Goal: Task Accomplishment & Management: Complete application form

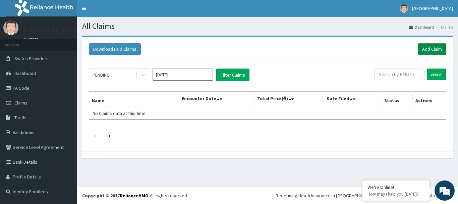
click at [437, 48] on link "Add Claim" at bounding box center [432, 48] width 29 height 11
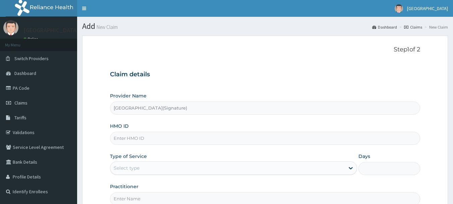
type input "Princess Medical Center(Signature)"
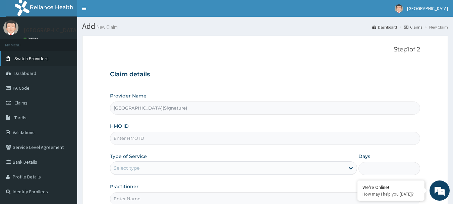
click at [28, 58] on span "Switch Providers" at bounding box center [31, 58] width 34 height 6
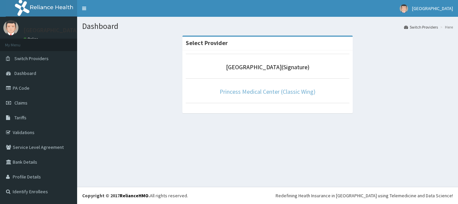
click at [265, 90] on link "Princess Medical Center (Classic Wing)" at bounding box center [268, 92] width 96 height 8
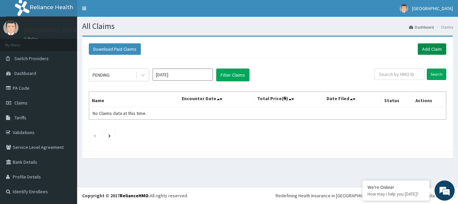
click at [432, 49] on link "Add Claim" at bounding box center [432, 48] width 29 height 11
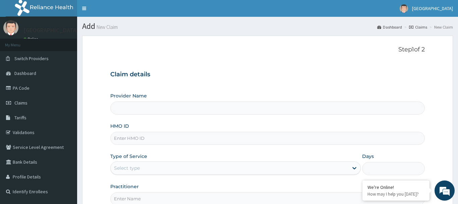
type input "Princess Medical Center (Classic Wing)"
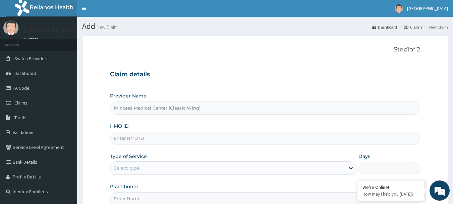
click at [128, 136] on input "HMO ID" at bounding box center [265, 137] width 311 height 13
paste input "RHG/10004/A"
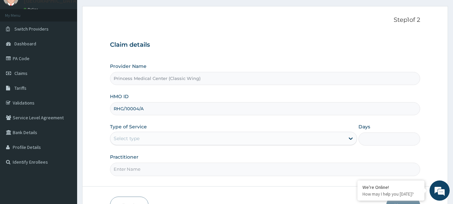
scroll to position [72, 0]
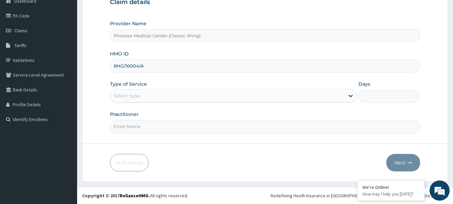
type input "RHG/10004/A"
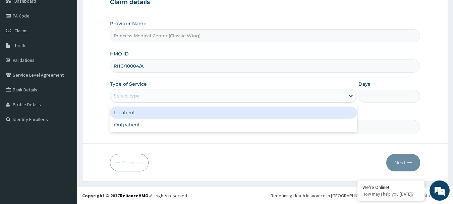
click at [126, 89] on div "Select type" at bounding box center [233, 95] width 247 height 13
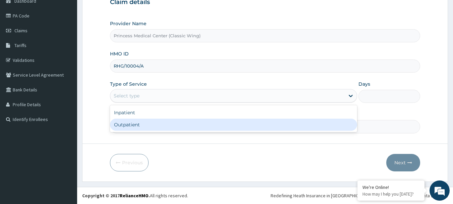
click at [130, 125] on div "Outpatient" at bounding box center [233, 124] width 247 height 12
type input "1"
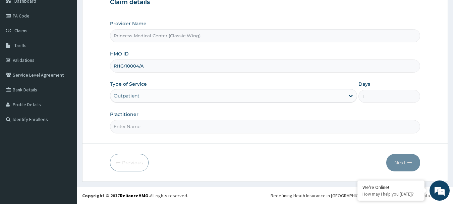
click at [123, 128] on input "Practitioner" at bounding box center [265, 126] width 311 height 13
paste input "Dr. CHIORLU JOHN"
type input "Dr. CHIORLU JOHN"
click at [407, 157] on button "Next" at bounding box center [403, 162] width 34 height 17
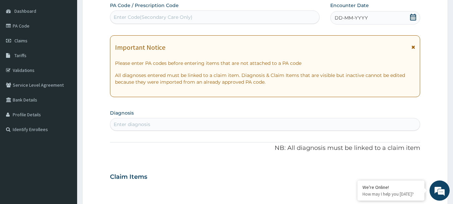
scroll to position [5, 0]
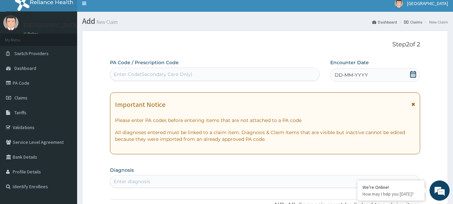
click at [413, 73] on icon at bounding box center [413, 74] width 7 height 7
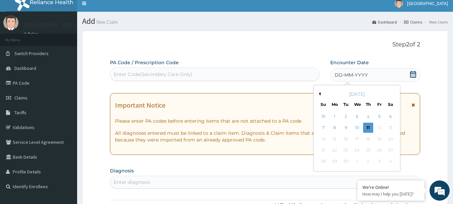
click at [319, 93] on button "Previous Month" at bounding box center [318, 93] width 3 height 3
click at [378, 138] on div "15" at bounding box center [379, 139] width 10 height 10
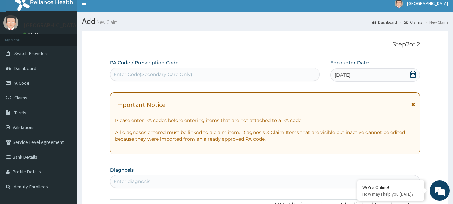
click at [155, 73] on div "Enter Code(Secondary Care Only)" at bounding box center [153, 74] width 79 height 7
paste input "PA/D8674B"
type input "PA/D8674B"
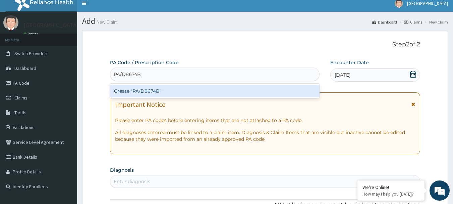
click at [158, 96] on div "Create "PA/D8674B"" at bounding box center [215, 91] width 210 height 12
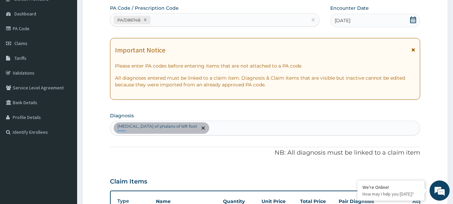
scroll to position [43, 0]
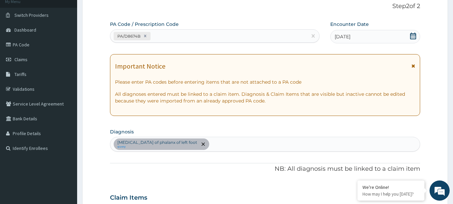
click at [181, 34] on div "PA/D8674B" at bounding box center [208, 36] width 197 height 11
paste input "PA/D04687"
type input "PA/D04687"
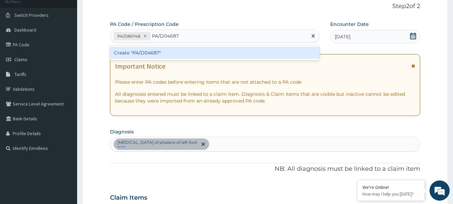
click at [154, 56] on div "Create "PA/D04687"" at bounding box center [215, 53] width 210 height 12
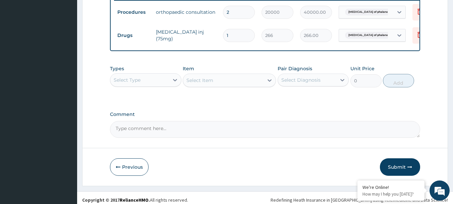
scroll to position [268, 0]
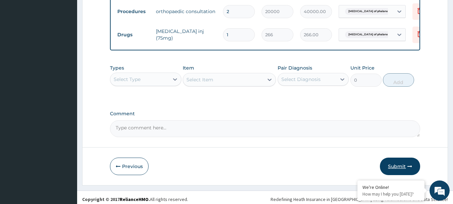
click at [399, 168] on button "Submit" at bounding box center [400, 165] width 40 height 17
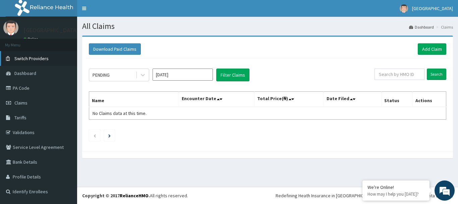
click at [33, 56] on span "Switch Providers" at bounding box center [31, 58] width 34 height 6
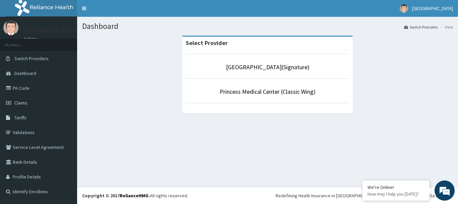
click at [274, 63] on p "[GEOGRAPHIC_DATA](Signature)" at bounding box center [268, 67] width 164 height 9
click at [253, 68] on link "[GEOGRAPHIC_DATA](Signature)" at bounding box center [267, 67] width 83 height 8
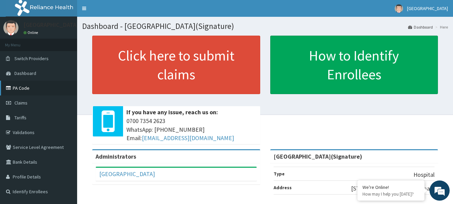
click at [25, 88] on link "PA Code" at bounding box center [38, 87] width 77 height 15
click at [26, 89] on link "PA Code" at bounding box center [38, 87] width 77 height 15
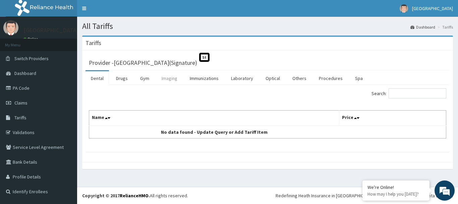
click at [167, 77] on link "Imaging" at bounding box center [169, 78] width 26 height 14
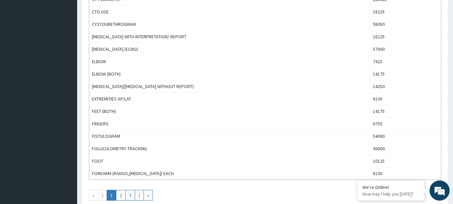
scroll to position [618, 0]
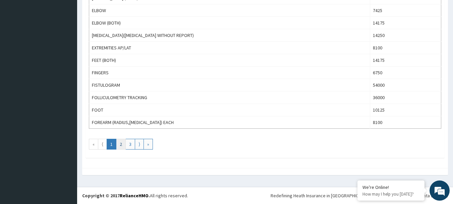
click at [121, 145] on link "2" at bounding box center [121, 143] width 10 height 11
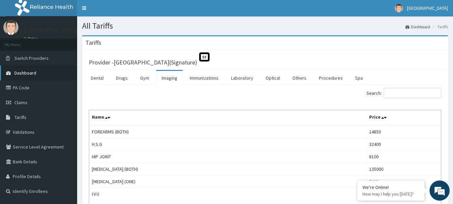
scroll to position [0, 0]
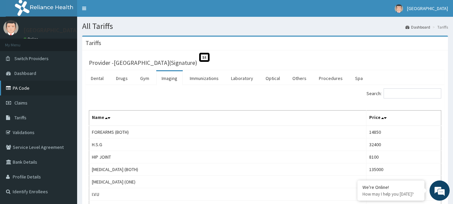
click at [26, 87] on link "PA Code" at bounding box center [38, 87] width 77 height 15
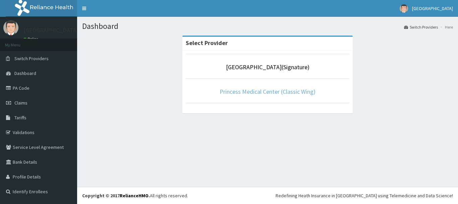
click at [257, 90] on link "Princess Medical Center (Classic Wing)" at bounding box center [268, 92] width 96 height 8
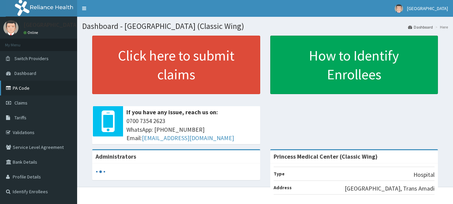
click at [20, 88] on link "PA Code" at bounding box center [38, 87] width 77 height 15
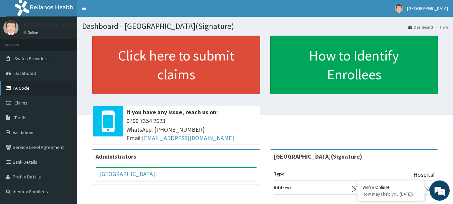
click at [20, 87] on link "PA Code" at bounding box center [38, 87] width 77 height 15
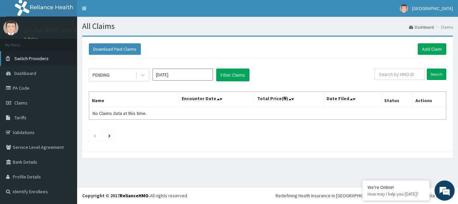
click at [33, 56] on span "Switch Providers" at bounding box center [31, 58] width 34 height 6
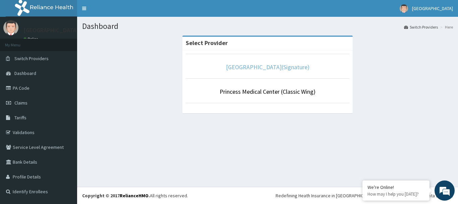
click at [263, 68] on link "[GEOGRAPHIC_DATA](Signature)" at bounding box center [267, 67] width 83 height 8
click at [25, 88] on link "PA Code" at bounding box center [38, 87] width 77 height 15
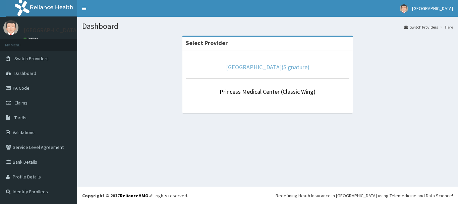
click at [277, 68] on link "[GEOGRAPHIC_DATA](Signature)" at bounding box center [267, 67] width 83 height 8
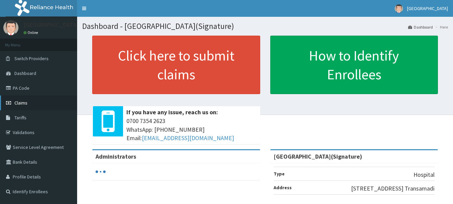
click at [18, 101] on span "Claims" at bounding box center [20, 103] width 13 height 6
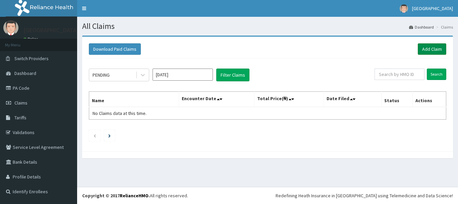
click at [428, 47] on link "Add Claim" at bounding box center [432, 48] width 29 height 11
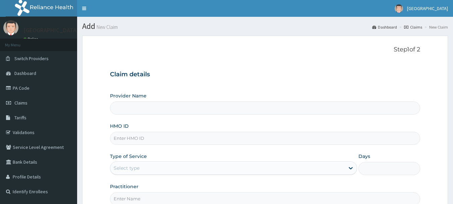
type input "[GEOGRAPHIC_DATA](Signature)"
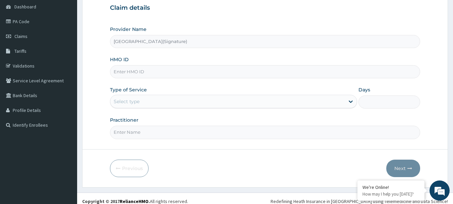
scroll to position [67, 0]
click at [123, 67] on input "HMO ID" at bounding box center [265, 70] width 311 height 13
paste input "RHG/10004/A"
type input "RHG/10004/A"
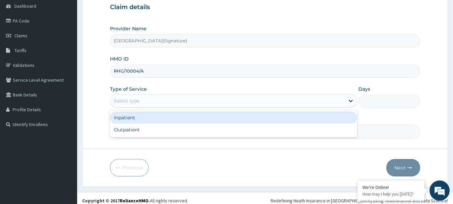
click at [143, 100] on div "Select type" at bounding box center [227, 100] width 234 height 11
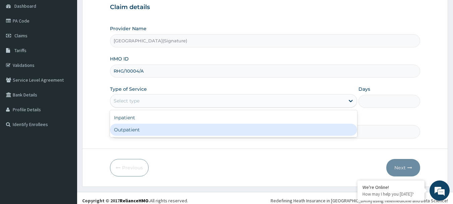
click at [128, 132] on div "Outpatient" at bounding box center [233, 129] width 247 height 12
type input "1"
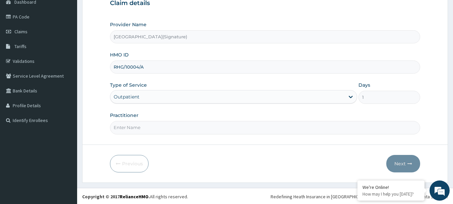
scroll to position [72, 0]
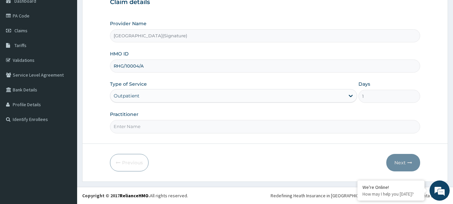
click at [142, 128] on input "Practitioner" at bounding box center [265, 126] width 311 height 13
paste input "Dr. [PERSON_NAME]"
type input "Dr. [PERSON_NAME]"
click at [401, 161] on button "Next" at bounding box center [403, 162] width 34 height 17
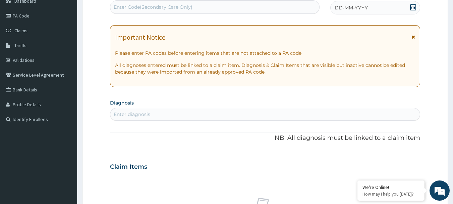
click at [412, 8] on icon at bounding box center [413, 7] width 6 height 7
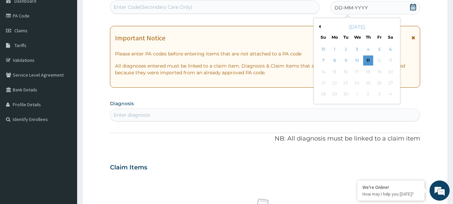
click at [320, 27] on button "Previous Month" at bounding box center [318, 26] width 3 height 3
click at [379, 71] on div "15" at bounding box center [379, 72] width 10 height 10
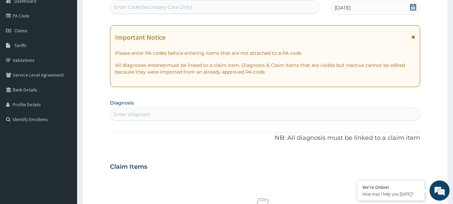
click at [172, 110] on div "Enter diagnosis" at bounding box center [265, 114] width 310 height 11
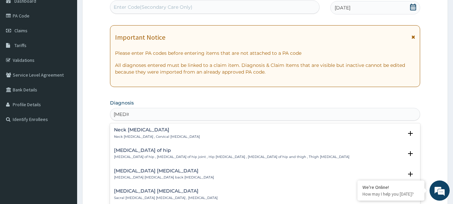
type input "[MEDICAL_DATA]"
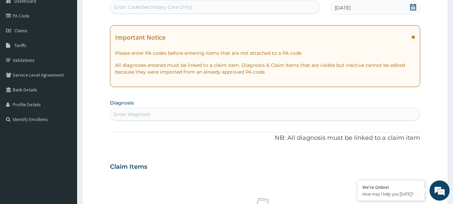
click at [124, 113] on div "Enter diagnosis" at bounding box center [132, 114] width 37 height 7
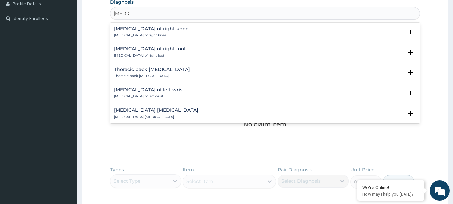
scroll to position [503, 0]
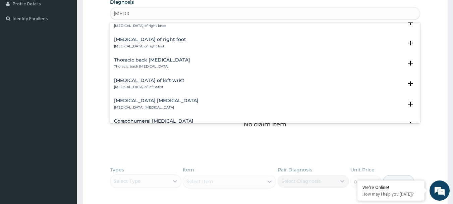
type input "[MEDICAL_DATA]"
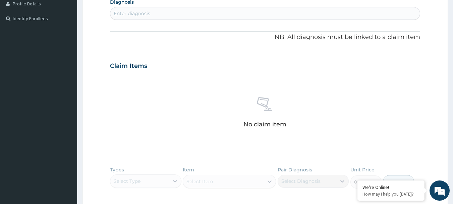
click at [164, 14] on div "Enter diagnosis" at bounding box center [265, 13] width 310 height 11
type input "[MEDICAL_DATA]"
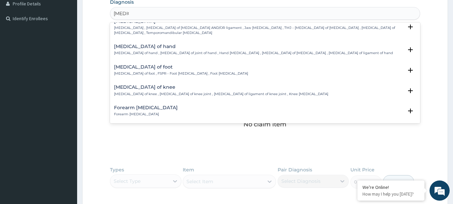
scroll to position [101, 0]
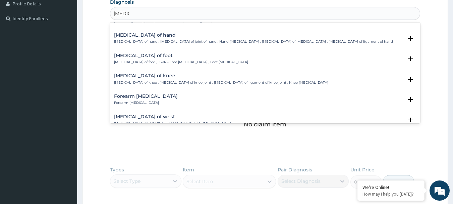
click at [127, 58] on h4 "[MEDICAL_DATA] of foot" at bounding box center [181, 55] width 134 height 5
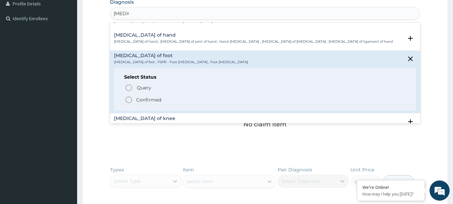
click at [128, 101] on icon "status option filled" at bounding box center [129, 100] width 8 height 8
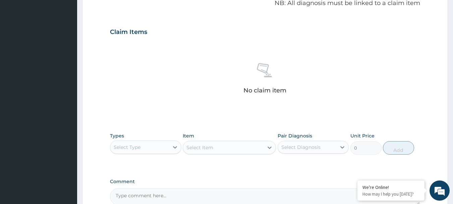
scroll to position [273, 0]
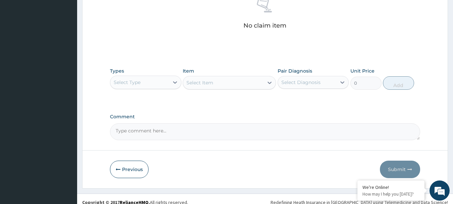
click at [153, 81] on div "Select Type" at bounding box center [139, 82] width 59 height 11
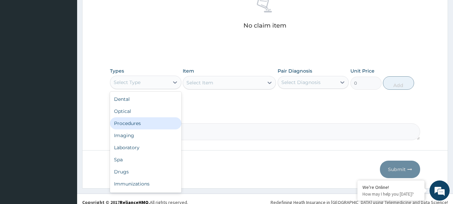
click at [139, 124] on div "Procedures" at bounding box center [145, 123] width 71 height 12
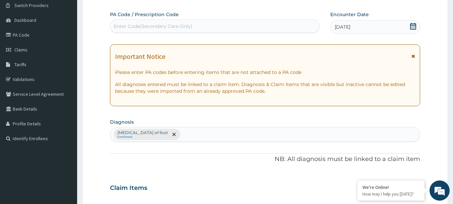
scroll to position [39, 0]
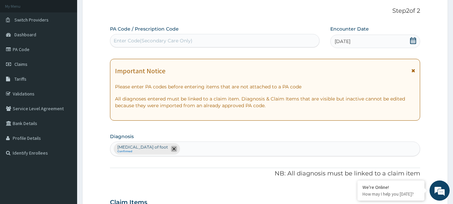
click at [172, 149] on icon "remove selection option" at bounding box center [173, 148] width 3 height 3
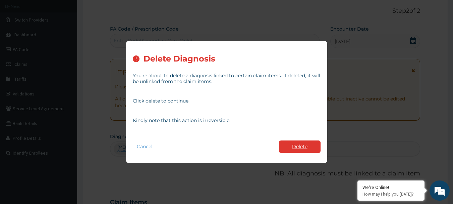
click at [306, 149] on button "Delete" at bounding box center [300, 146] width 42 height 12
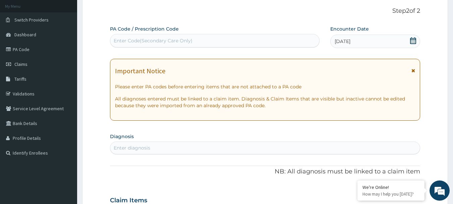
click at [152, 41] on div "Enter Code(Secondary Care Only)" at bounding box center [153, 40] width 79 height 7
paste input "PA/A475BA"
type input "PA/A475BA"
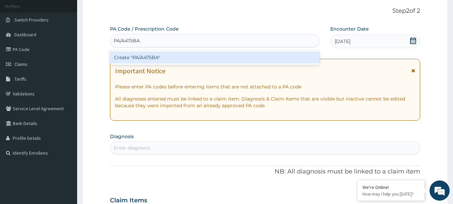
click at [145, 59] on div "Create "PA/A475BA"" at bounding box center [215, 57] width 210 height 12
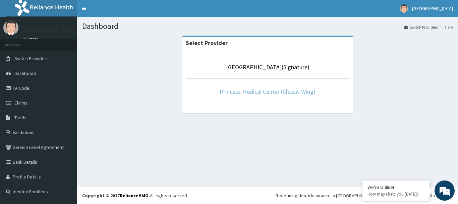
click at [271, 92] on link "Princess Medical Center (Classic Wing)" at bounding box center [268, 92] width 96 height 8
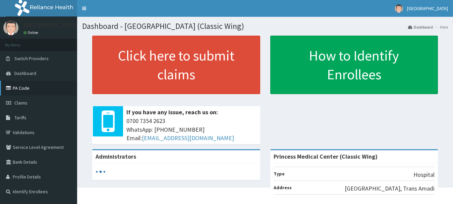
click at [26, 90] on link "PA Code" at bounding box center [38, 87] width 77 height 15
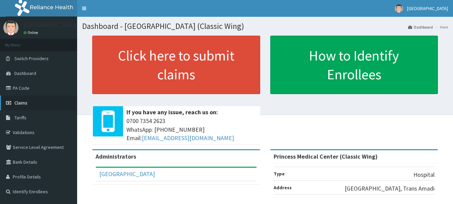
click at [26, 102] on span "Claims" at bounding box center [20, 103] width 13 height 6
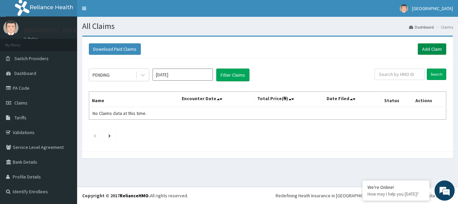
click at [431, 48] on link "Add Claim" at bounding box center [432, 48] width 29 height 11
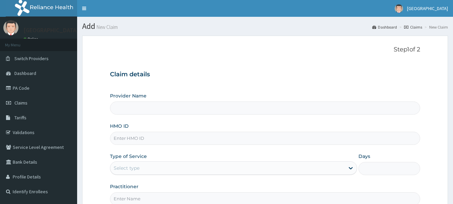
type input "Princess Medical Center (Classic Wing)"
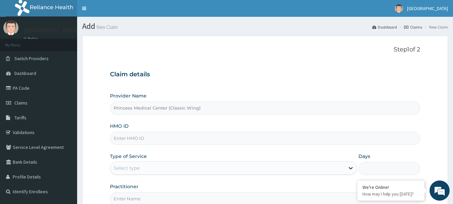
click at [126, 139] on input "HMO ID" at bounding box center [265, 137] width 311 height 13
paste input "RHG/10004/A"
type input "RHG/10004/A"
click at [140, 171] on div "Select type" at bounding box center [227, 167] width 234 height 11
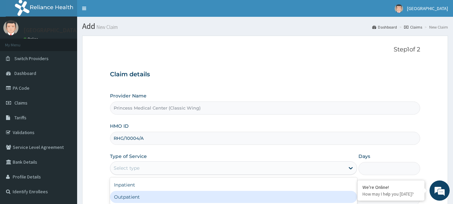
click at [129, 196] on div "Outpatient" at bounding box center [233, 196] width 247 height 12
type input "1"
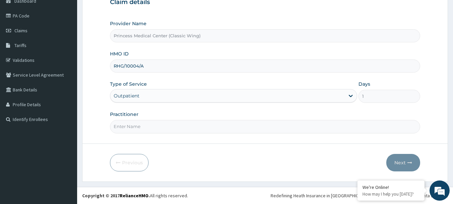
click at [121, 132] on input "Practitioner" at bounding box center [265, 126] width 311 height 13
paste input "Dr. [PERSON_NAME]"
type input "Dr. [PERSON_NAME]"
click at [409, 161] on icon "button" at bounding box center [409, 162] width 5 height 5
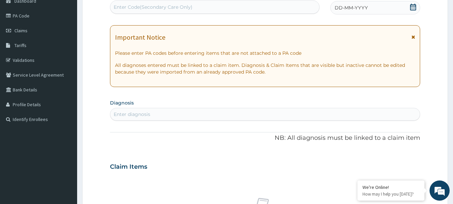
click at [412, 7] on icon at bounding box center [413, 7] width 7 height 7
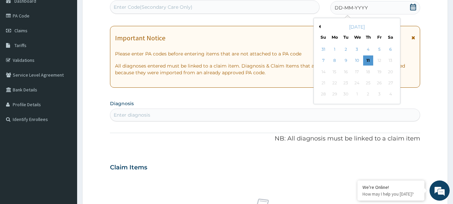
click at [319, 27] on button "Previous Month" at bounding box center [318, 26] width 3 height 3
click at [380, 70] on div "15" at bounding box center [379, 72] width 10 height 10
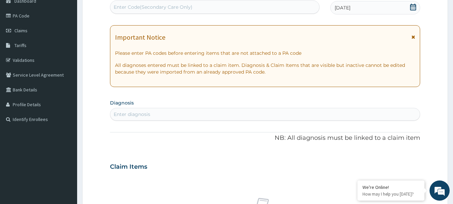
click at [152, 6] on div "Enter Code(Secondary Care Only)" at bounding box center [153, 7] width 79 height 7
paste input "PA/A475BA"
type input "PA/A475BA"
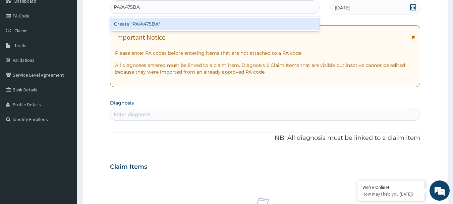
click at [169, 22] on div "Create "PA/A475BA"" at bounding box center [215, 24] width 210 height 12
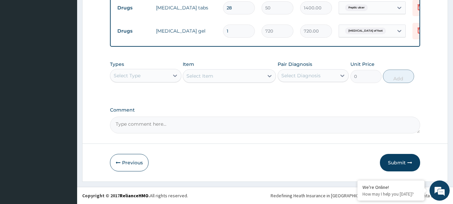
scroll to position [276, 0]
click at [398, 163] on button "Submit" at bounding box center [400, 162] width 40 height 17
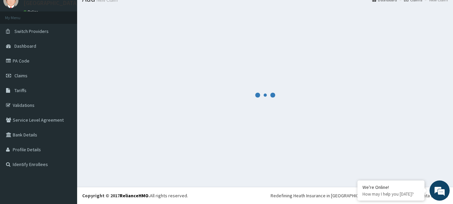
scroll to position [27, 0]
click at [137, 102] on div at bounding box center [265, 94] width 366 height 173
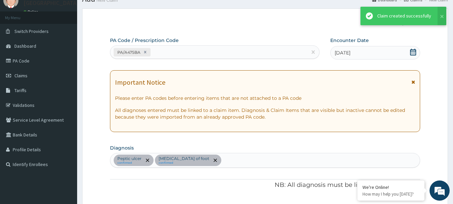
scroll to position [276, 0]
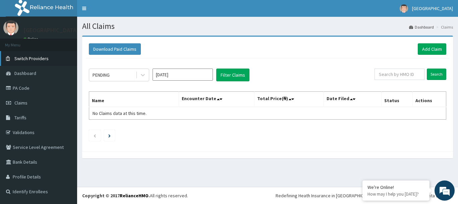
click at [39, 57] on span "Switch Providers" at bounding box center [31, 58] width 34 height 6
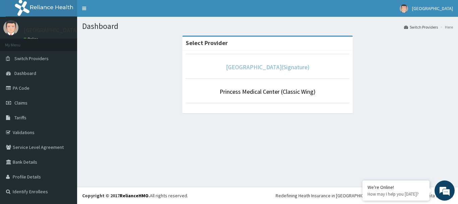
click at [240, 69] on link "Princess Medical Center(Signature)" at bounding box center [267, 67] width 83 height 8
click at [256, 73] on li "[GEOGRAPHIC_DATA](Signature)" at bounding box center [268, 66] width 164 height 25
click at [256, 67] on link "Princess Medical Center(Signature)" at bounding box center [267, 67] width 83 height 8
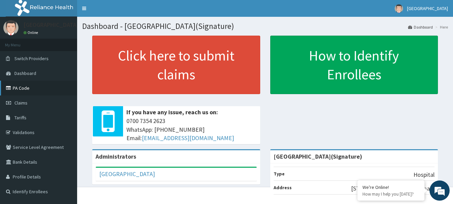
click at [25, 87] on link "PA Code" at bounding box center [38, 87] width 77 height 15
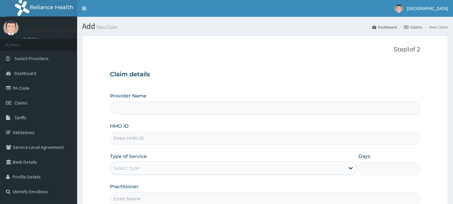
type input "[GEOGRAPHIC_DATA](Signature)"
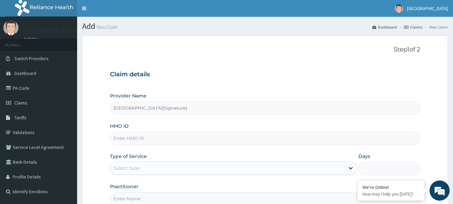
click at [131, 138] on input "HMO ID" at bounding box center [265, 137] width 311 height 13
paste input "MR013336"
type input "M"
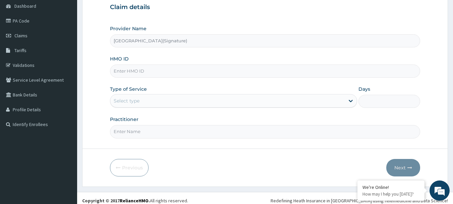
scroll to position [72, 0]
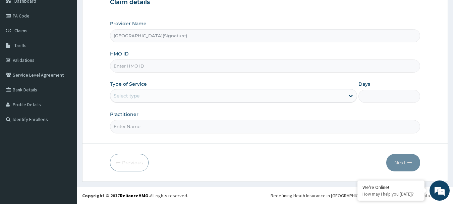
click at [126, 66] on input "HMO ID" at bounding box center [265, 65] width 311 height 13
paste input "EHT/10001/C"
type input "EHT/10001/C"
click at [128, 94] on div "Select type" at bounding box center [127, 95] width 26 height 7
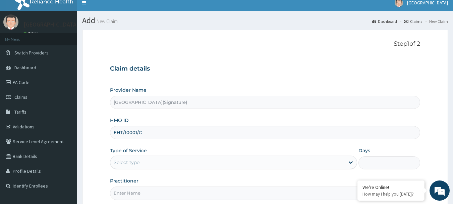
scroll to position [0, 0]
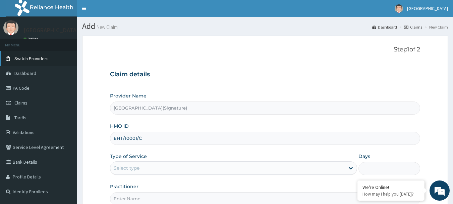
click at [44, 57] on span "Switch Providers" at bounding box center [31, 58] width 34 height 6
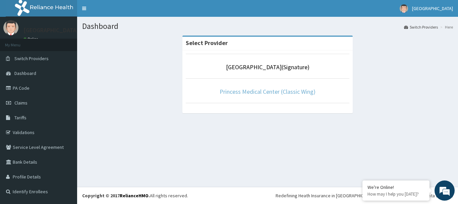
click at [249, 93] on link "Princess Medical Center (Classic Wing)" at bounding box center [268, 92] width 96 height 8
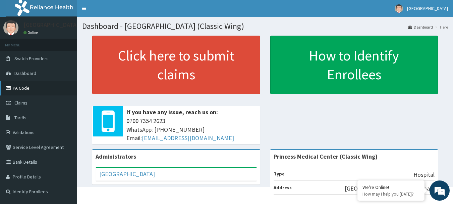
click at [22, 87] on link "PA Code" at bounding box center [38, 87] width 77 height 15
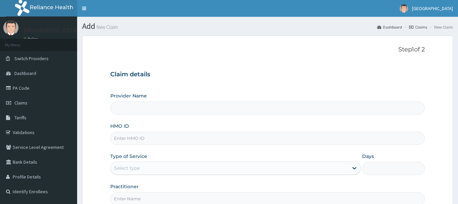
type input "[GEOGRAPHIC_DATA](Signature)"
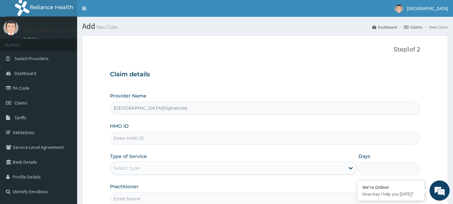
click at [133, 140] on input "HMO ID" at bounding box center [265, 137] width 311 height 13
paste input "ALMIRA EHIS"
type input "A"
click at [124, 140] on input "HMO ID" at bounding box center [265, 137] width 311 height 13
paste input "EHT/10001/C"
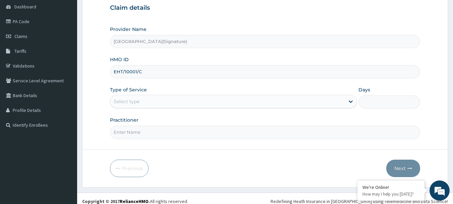
scroll to position [67, 0]
type input "EHT/10001/C"
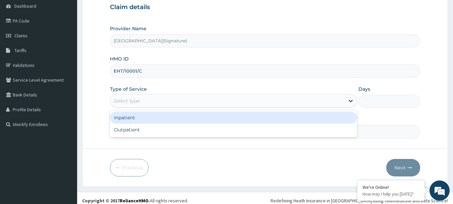
click at [143, 99] on div "Select type" at bounding box center [227, 100] width 234 height 11
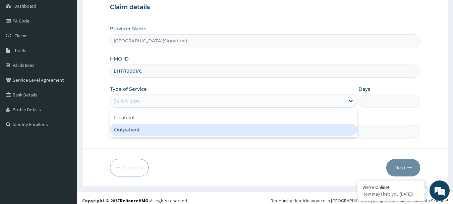
click at [132, 130] on div "Outpatient" at bounding box center [233, 129] width 247 height 12
type input "1"
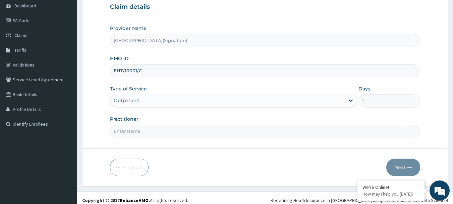
scroll to position [72, 0]
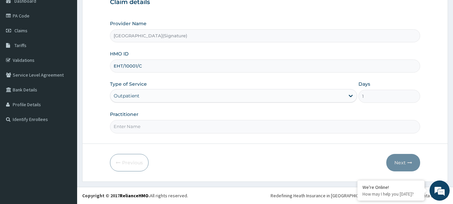
click at [127, 135] on form "Step 1 of 2 Claim details Provider Name Princess Medical Center(Signature) HMO …" at bounding box center [265, 72] width 366 height 218
click at [127, 129] on input "Practitioner" at bounding box center [265, 126] width 311 height 13
paste input "Ademuyiwa Adeloye"
type input "Ademuyiwa Adeloye"
click at [407, 166] on button "Next" at bounding box center [403, 162] width 34 height 17
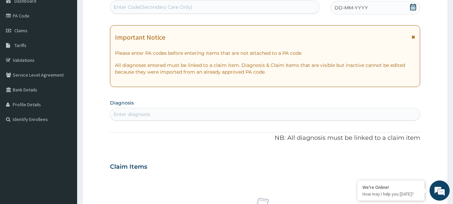
click at [412, 7] on icon at bounding box center [413, 7] width 6 height 7
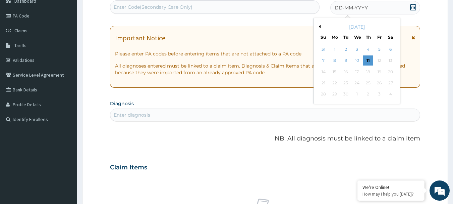
click at [320, 26] on button "Previous Month" at bounding box center [318, 26] width 3 height 3
click at [379, 70] on div "15" at bounding box center [379, 72] width 10 height 10
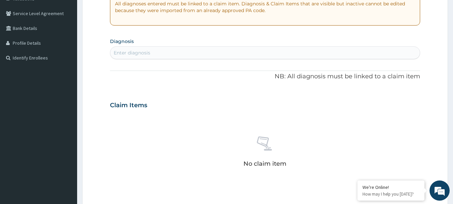
scroll to position [139, 0]
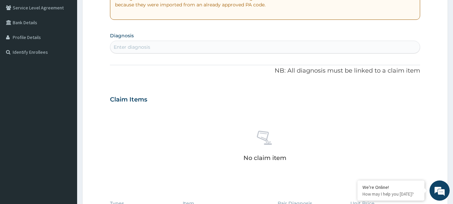
click at [139, 47] on div "Enter diagnosis" at bounding box center [132, 47] width 37 height 7
type input "m"
type input "pharyn"
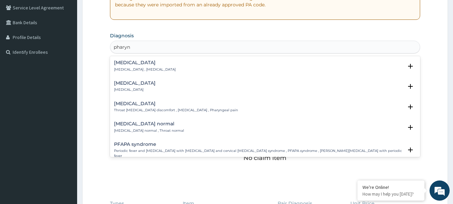
click at [129, 85] on h4 "Pharyngitis" at bounding box center [135, 82] width 42 height 5
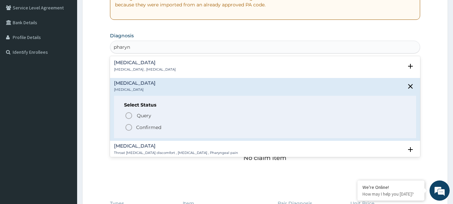
click at [129, 128] on icon "status option filled" at bounding box center [129, 127] width 8 height 8
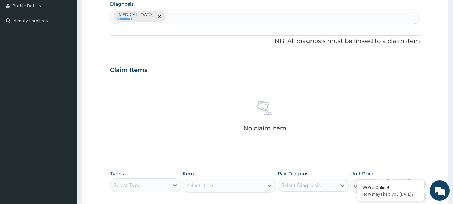
scroll to position [240, 0]
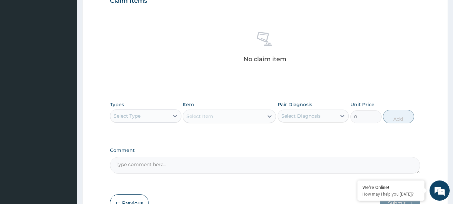
click at [144, 115] on div "Select Type" at bounding box center [139, 115] width 59 height 11
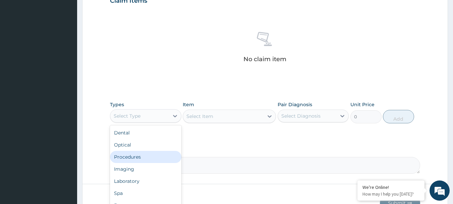
click at [143, 156] on div "Procedures" at bounding box center [145, 157] width 71 height 12
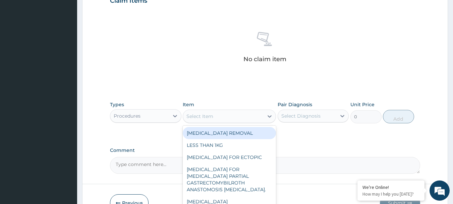
click at [230, 115] on div "Select Item" at bounding box center [223, 116] width 80 height 11
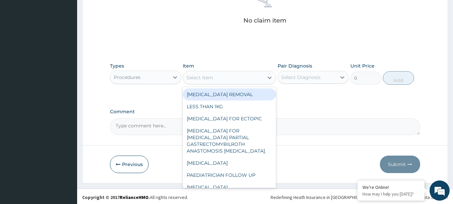
scroll to position [280, 0]
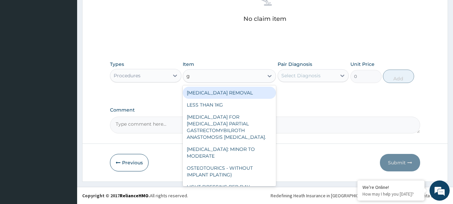
type input "gp"
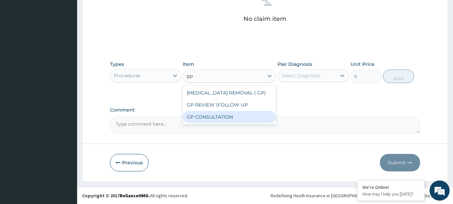
click at [209, 116] on div "GP CONSULTATION" at bounding box center [229, 117] width 93 height 12
type input "4500"
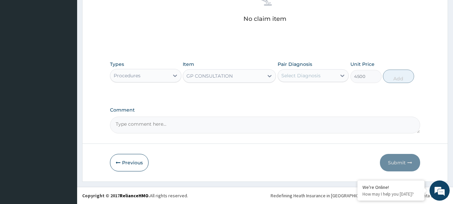
click at [303, 77] on div "Select Diagnosis" at bounding box center [300, 75] width 39 height 7
click at [294, 92] on label "Pharyngitis" at bounding box center [310, 92] width 42 height 7
checkbox input "true"
click at [402, 76] on button "Add" at bounding box center [398, 75] width 31 height 13
type input "0"
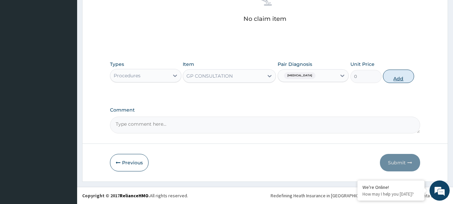
scroll to position [253, 0]
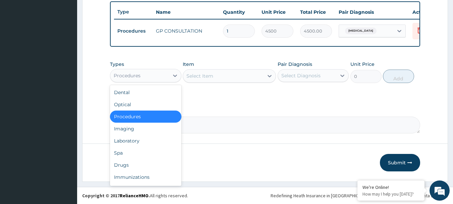
click at [149, 74] on div "Procedures" at bounding box center [139, 75] width 59 height 11
click at [133, 163] on div "Drugs" at bounding box center [145, 165] width 71 height 12
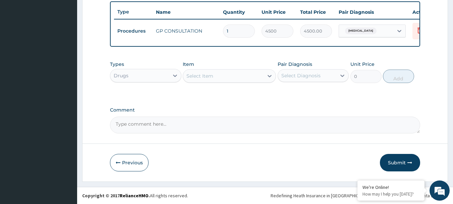
click at [212, 76] on div "Select Item" at bounding box center [199, 75] width 27 height 7
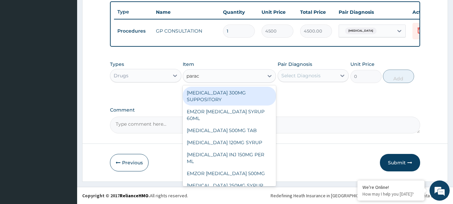
type input "parace"
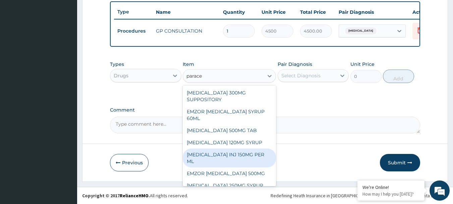
scroll to position [25, 0]
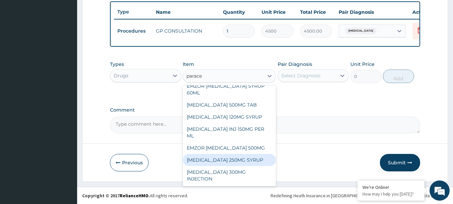
click at [227, 159] on div "PARACETAMOL 250MG SYRUP" at bounding box center [229, 160] width 93 height 12
type input "2000"
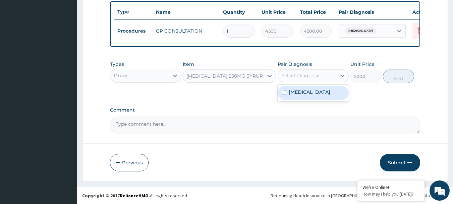
click at [291, 76] on div "Select Diagnosis" at bounding box center [300, 75] width 39 height 7
click at [283, 91] on input "checkbox" at bounding box center [284, 92] width 4 height 4
checkbox input "true"
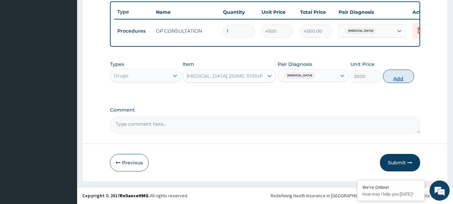
click at [398, 76] on button "Add" at bounding box center [398, 75] width 31 height 13
type input "0"
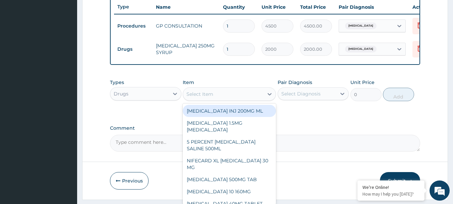
click at [215, 97] on div "Select Item" at bounding box center [223, 94] width 80 height 11
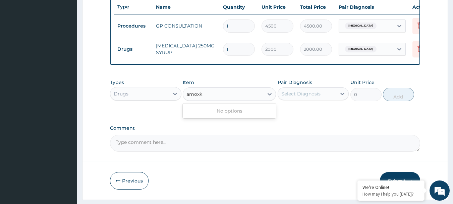
type input "amox"
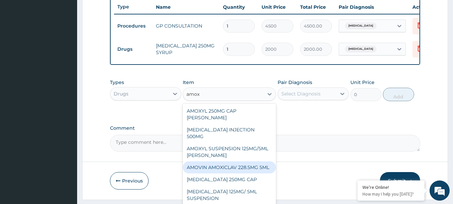
scroll to position [31, 0]
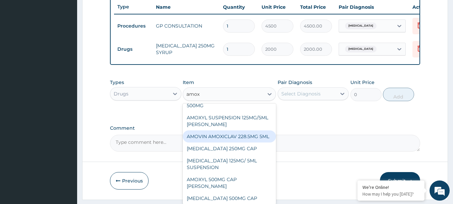
click at [218, 130] on div "AMOVIN AMOXICLAV 228.5MG 5ML" at bounding box center [229, 136] width 93 height 12
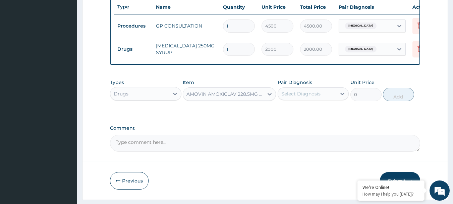
type input "4719"
click at [307, 97] on div "Select Diagnosis" at bounding box center [300, 93] width 39 height 7
click at [294, 113] on label "Pharyngitis" at bounding box center [310, 110] width 42 height 7
checkbox input "true"
click at [396, 101] on button "Add" at bounding box center [398, 94] width 31 height 13
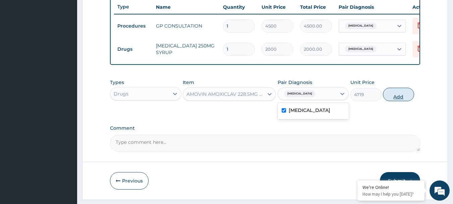
type input "0"
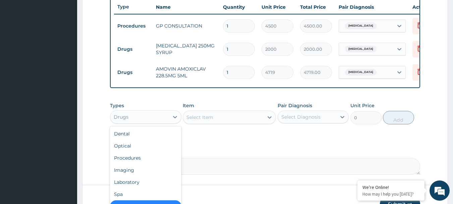
click at [140, 119] on div "Drugs" at bounding box center [139, 116] width 59 height 11
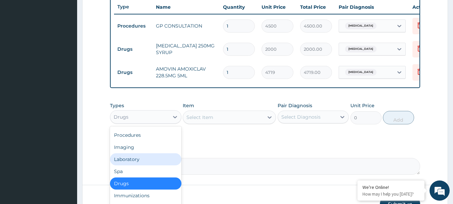
click at [138, 162] on div "Laboratory" at bounding box center [145, 159] width 71 height 12
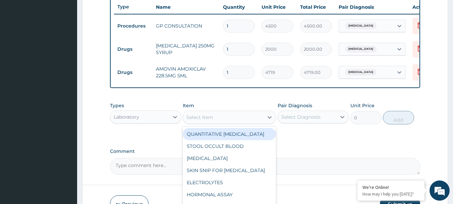
click at [202, 120] on div "Select Item" at bounding box center [199, 117] width 27 height 7
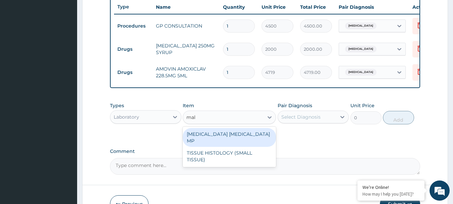
type input "mala"
click at [237, 144] on div "MALARIA PARASITE MP" at bounding box center [229, 137] width 93 height 19
type input "2250"
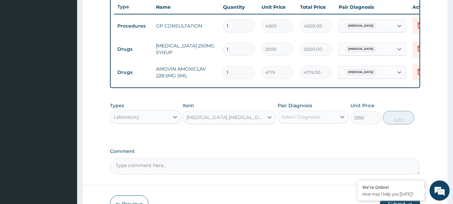
click at [315, 119] on div "Select Diagnosis" at bounding box center [300, 116] width 39 height 7
click at [295, 136] on label "Pharyngitis" at bounding box center [310, 133] width 42 height 7
checkbox input "true"
click at [399, 121] on button "Add" at bounding box center [398, 117] width 31 height 13
type input "0"
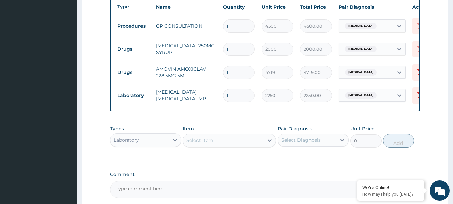
click at [221, 144] on div "Select Item" at bounding box center [223, 140] width 80 height 11
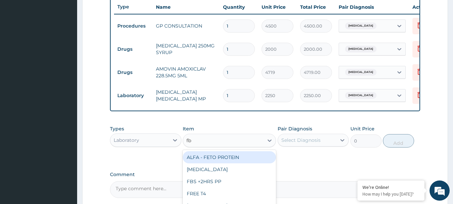
type input "fbc"
click at [221, 157] on div "FBC & DIFFERENTIAL ( FBC)" at bounding box center [229, 157] width 93 height 12
type input "5700"
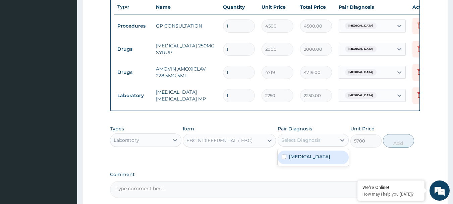
click at [303, 142] on div "Select Diagnosis" at bounding box center [300, 139] width 39 height 7
click at [302, 160] on label "Pharyngitis" at bounding box center [310, 156] width 42 height 7
checkbox input "true"
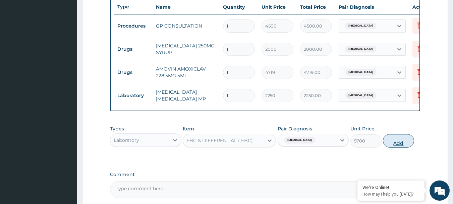
click at [399, 147] on button "Add" at bounding box center [398, 140] width 31 height 13
type input "0"
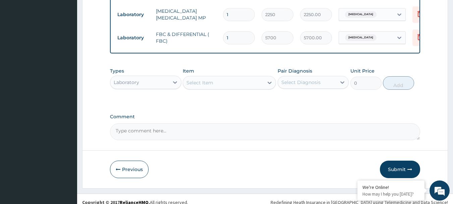
scroll to position [346, 0]
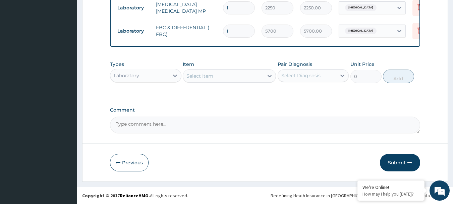
click at [401, 164] on button "Submit" at bounding box center [400, 162] width 40 height 17
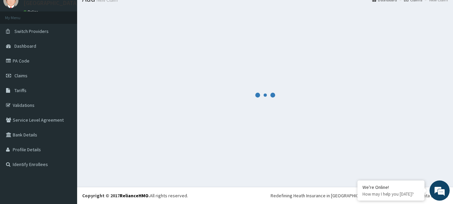
scroll to position [27, 0]
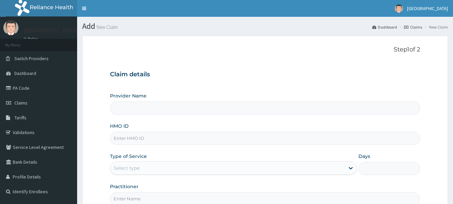
type input "[GEOGRAPHIC_DATA](Signature)"
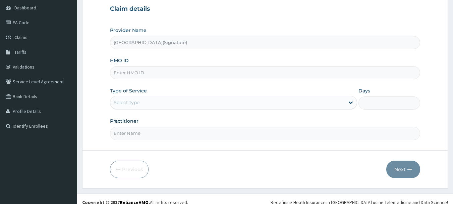
scroll to position [72, 0]
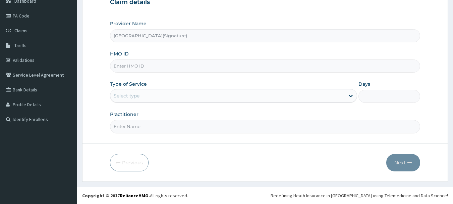
click at [124, 67] on input "HMO ID" at bounding box center [265, 65] width 311 height 13
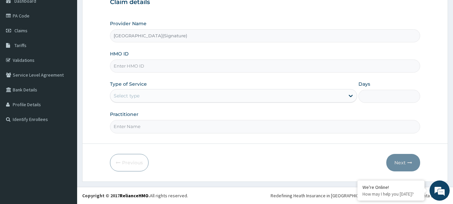
paste input "SPR/10021/D"
type input "SPR/10021/D"
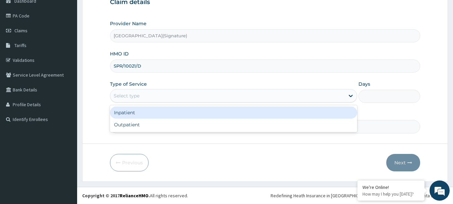
click at [151, 95] on div "Select type" at bounding box center [227, 95] width 234 height 11
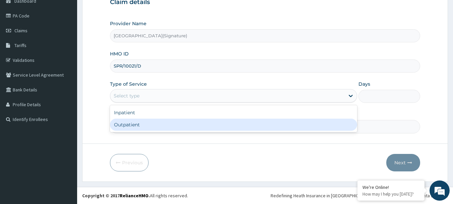
click at [140, 121] on div "Outpatient" at bounding box center [233, 124] width 247 height 12
type input "1"
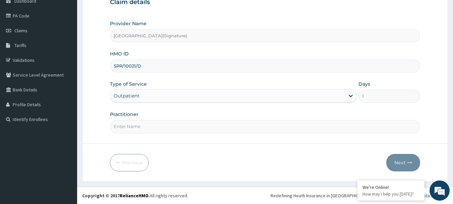
scroll to position [0, 0]
click at [136, 127] on input "Practitioner" at bounding box center [265, 126] width 311 height 13
paste input "Dr. [PERSON_NAME]"
type input "Dr. [PERSON_NAME]"
click at [407, 160] on button "Next" at bounding box center [403, 162] width 34 height 17
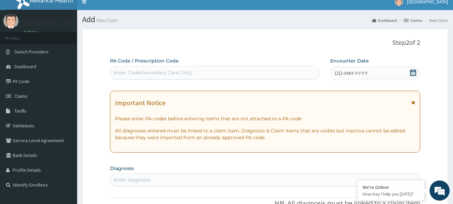
scroll to position [5, 0]
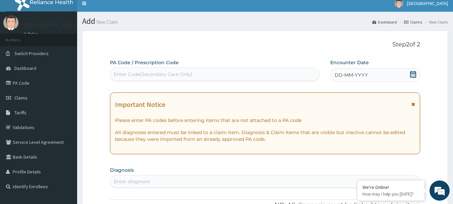
click at [412, 75] on icon at bounding box center [413, 74] width 7 height 7
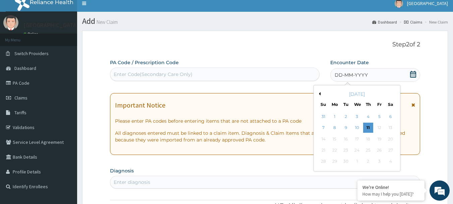
click at [319, 94] on button "Previous Month" at bounding box center [318, 93] width 3 height 3
click at [377, 139] on div "15" at bounding box center [379, 139] width 10 height 10
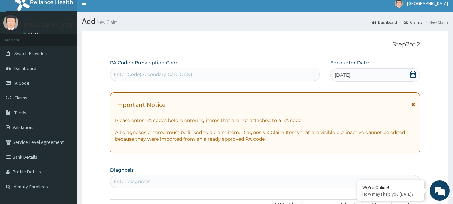
click at [171, 73] on div "Enter Code(Secondary Care Only)" at bounding box center [153, 74] width 79 height 7
click at [149, 72] on div "Enter Code(Secondary Care Only)" at bounding box center [153, 74] width 79 height 7
paste input "PA/C10979"
type input "PA/C10979"
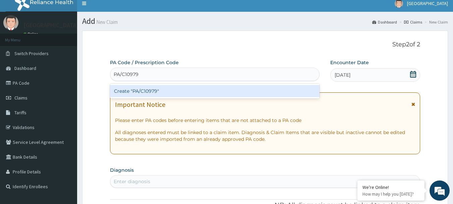
click at [157, 90] on div "Create "PA/C10979"" at bounding box center [215, 91] width 210 height 12
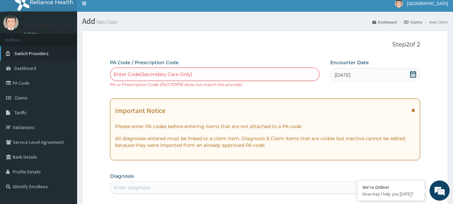
click at [28, 50] on link "Switch Providers" at bounding box center [38, 53] width 77 height 15
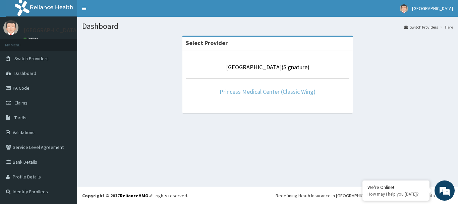
click at [256, 90] on link "Princess Medical Center (Classic Wing)" at bounding box center [268, 92] width 96 height 8
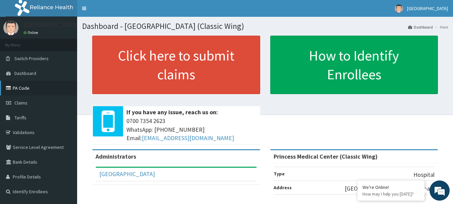
click at [26, 89] on link "PA Code" at bounding box center [38, 87] width 77 height 15
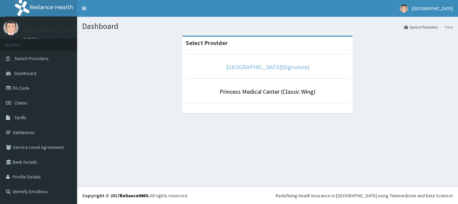
click at [268, 66] on link "[GEOGRAPHIC_DATA](Signature)" at bounding box center [267, 67] width 83 height 8
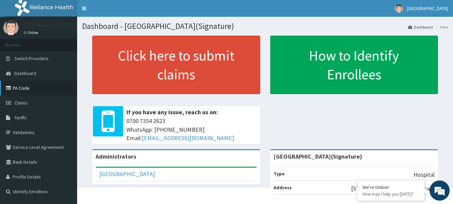
click at [19, 89] on link "PA Code" at bounding box center [38, 87] width 77 height 15
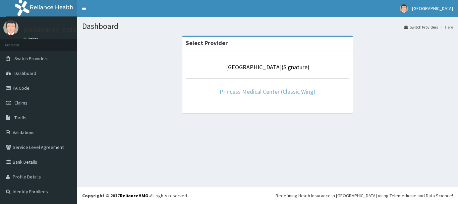
click at [249, 94] on link "Princess Medical Center (Classic Wing)" at bounding box center [268, 92] width 96 height 8
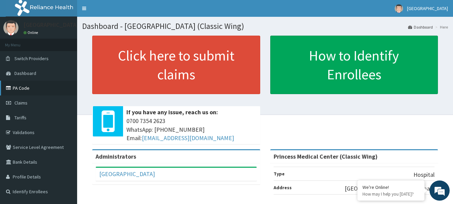
click at [23, 87] on link "PA Code" at bounding box center [38, 87] width 77 height 15
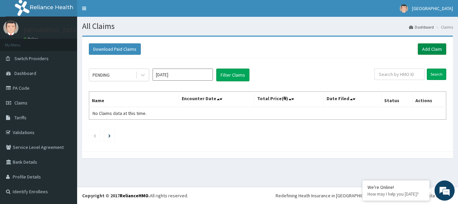
click at [432, 50] on link "Add Claim" at bounding box center [432, 48] width 29 height 11
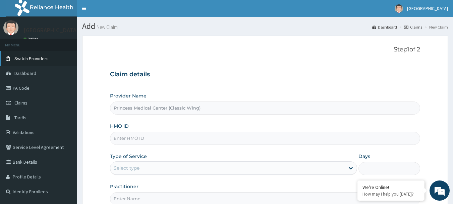
click at [22, 57] on span "Switch Providers" at bounding box center [31, 58] width 34 height 6
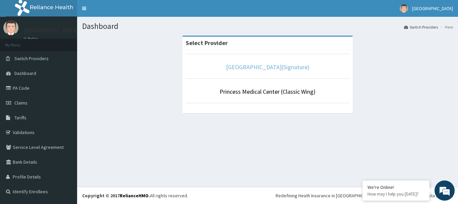
click at [263, 67] on link "[GEOGRAPHIC_DATA](Signature)" at bounding box center [267, 67] width 83 height 8
click at [251, 66] on link "[GEOGRAPHIC_DATA](Signature)" at bounding box center [267, 67] width 83 height 8
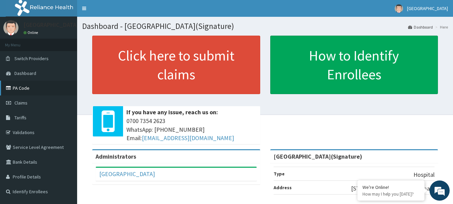
click at [19, 87] on link "PA Code" at bounding box center [38, 87] width 77 height 15
click at [24, 102] on span "Claims" at bounding box center [20, 103] width 13 height 6
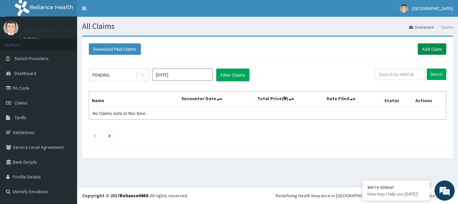
click at [432, 50] on link "Add Claim" at bounding box center [432, 48] width 29 height 11
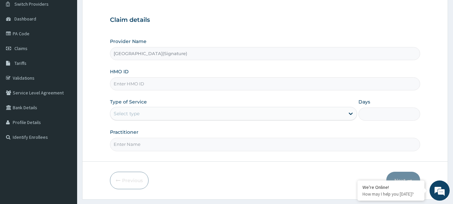
scroll to position [72, 0]
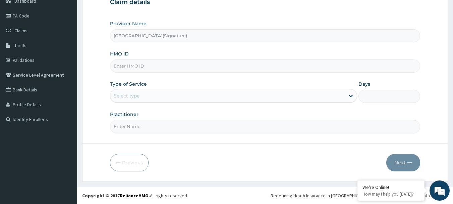
click at [119, 63] on input "HMO ID" at bounding box center [265, 65] width 311 height 13
paste input "GPP/10006/C"
type input "GPP/10006/C"
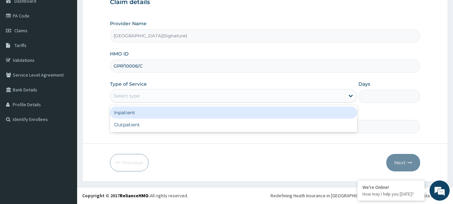
click at [134, 94] on div "Select type" at bounding box center [127, 95] width 26 height 7
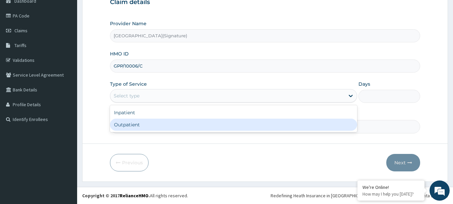
click at [128, 125] on div "Outpatient" at bounding box center [233, 124] width 247 height 12
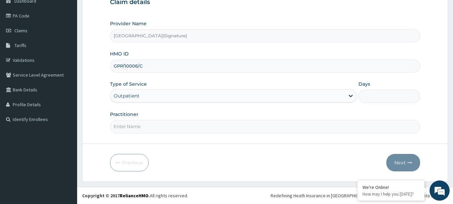
type input "1"
click at [123, 127] on input "Practitioner" at bounding box center [265, 126] width 311 height 13
paste input "Dr. [PERSON_NAME]"
type input "Dr. [PERSON_NAME]"
click at [397, 164] on button "Next" at bounding box center [403, 162] width 34 height 17
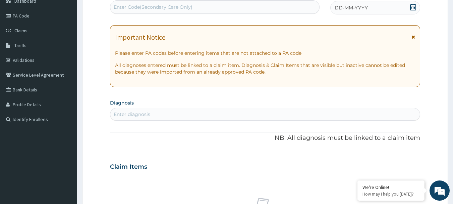
click at [415, 8] on icon at bounding box center [413, 7] width 7 height 7
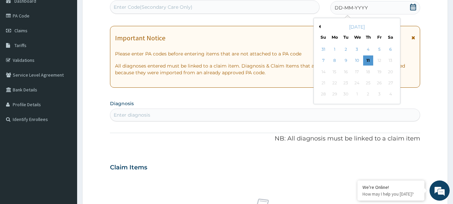
click at [320, 26] on button "Previous Month" at bounding box center [318, 26] width 3 height 3
click at [379, 72] on div "15" at bounding box center [379, 72] width 10 height 10
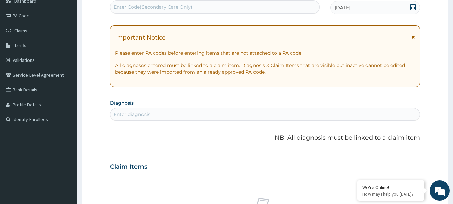
scroll to position [173, 0]
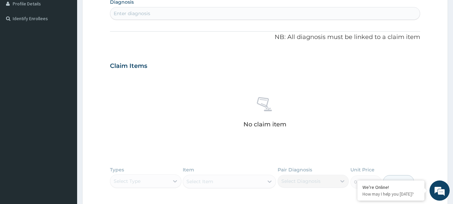
click at [129, 14] on div "Enter diagnosis" at bounding box center [132, 13] width 37 height 7
type input "gastri"
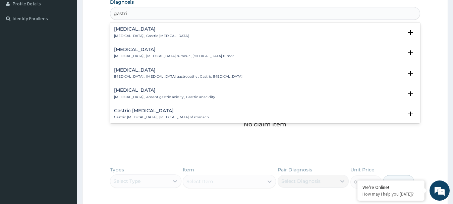
click at [124, 32] on h4 "[MEDICAL_DATA]" at bounding box center [151, 28] width 75 height 5
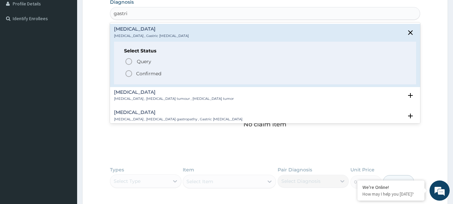
click at [128, 74] on icon "status option filled" at bounding box center [129, 73] width 8 height 8
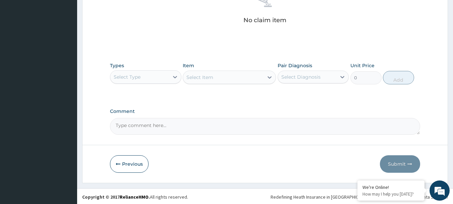
scroll to position [280, 0]
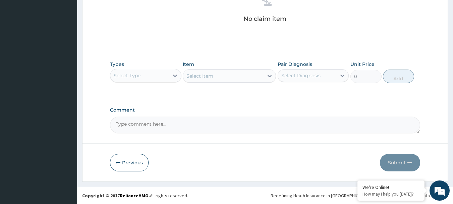
click at [134, 74] on div "Select Type" at bounding box center [127, 75] width 27 height 7
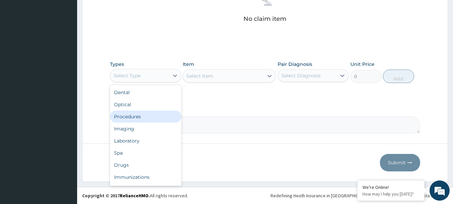
click at [135, 117] on div "Procedures" at bounding box center [145, 116] width 71 height 12
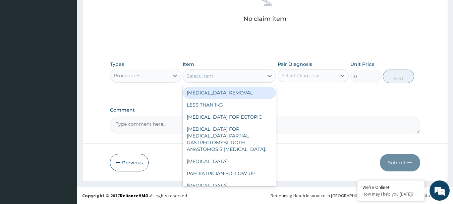
click at [213, 76] on div "Select Item" at bounding box center [199, 75] width 27 height 7
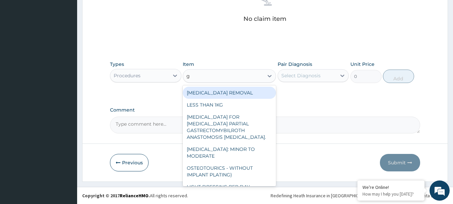
type input "gp"
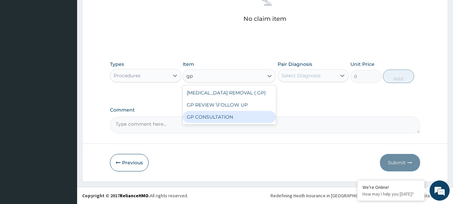
click at [212, 118] on div "GP CONSULTATION" at bounding box center [229, 117] width 93 height 12
type input "4500"
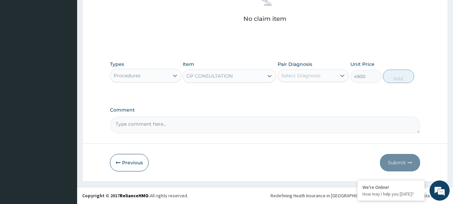
click at [293, 74] on div "Select Diagnosis" at bounding box center [300, 75] width 39 height 7
click at [300, 92] on label "Gastritis" at bounding box center [310, 92] width 42 height 7
checkbox input "true"
click at [399, 73] on button "Add" at bounding box center [398, 75] width 31 height 13
type input "0"
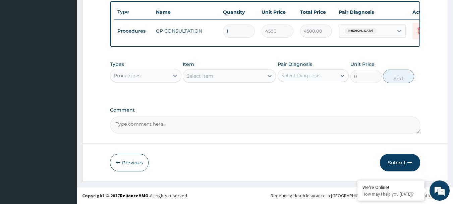
scroll to position [253, 0]
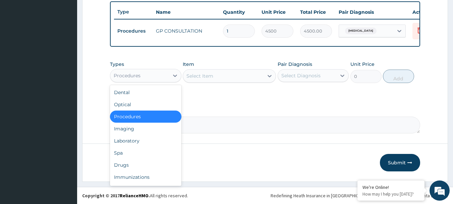
click at [135, 74] on div "Procedures" at bounding box center [127, 75] width 27 height 7
click at [124, 163] on div "Drugs" at bounding box center [145, 165] width 71 height 12
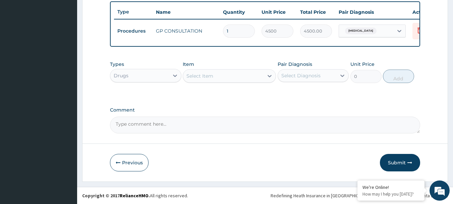
click at [222, 76] on div "Select Item" at bounding box center [223, 75] width 80 height 11
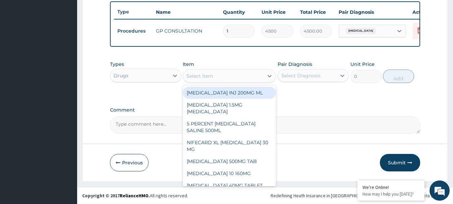
paste input "Gestid"
type input "Gestid"
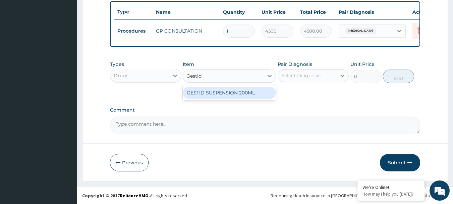
click at [217, 93] on div "GESTID SUSPENSION 200ML" at bounding box center [229, 93] width 93 height 12
type input "4320"
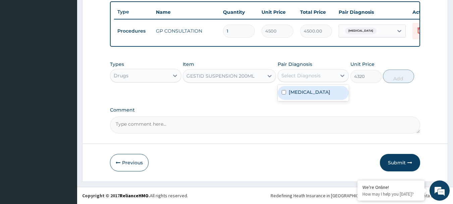
click at [293, 78] on div "Select Diagnosis" at bounding box center [300, 75] width 39 height 7
click at [292, 95] on label "Gastritis" at bounding box center [310, 92] width 42 height 7
checkbox input "true"
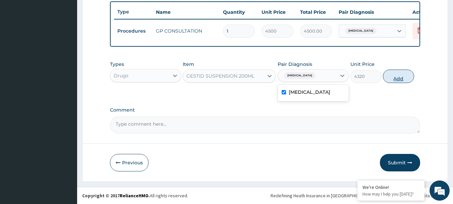
click at [399, 76] on button "Add" at bounding box center [398, 75] width 31 height 13
type input "0"
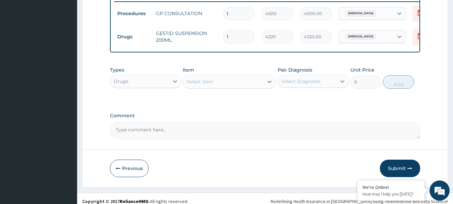
scroll to position [276, 0]
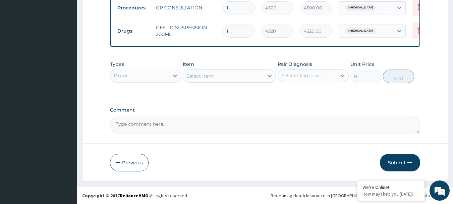
click at [401, 162] on button "Submit" at bounding box center [400, 162] width 40 height 17
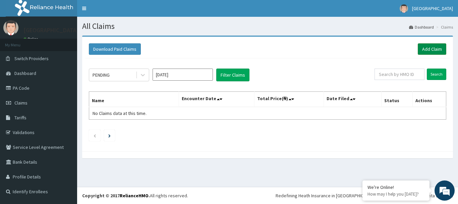
click at [438, 45] on link "Add Claim" at bounding box center [432, 48] width 29 height 11
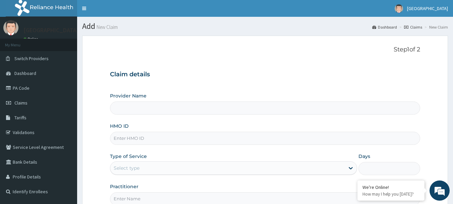
type input "[GEOGRAPHIC_DATA](Signature)"
click at [119, 138] on input "HMO ID" at bounding box center [265, 137] width 311 height 13
paste input "SPR/10021/A"
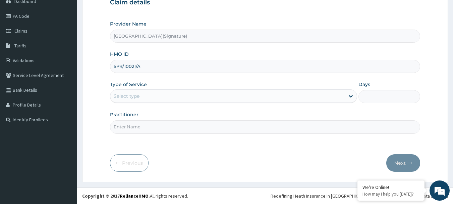
scroll to position [72, 0]
type input "SPR/10021/A"
click at [122, 95] on div "Select type" at bounding box center [127, 95] width 26 height 7
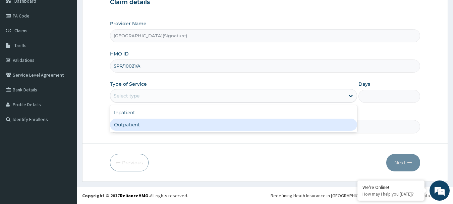
click at [126, 122] on div "Outpatient" at bounding box center [233, 124] width 247 height 12
type input "1"
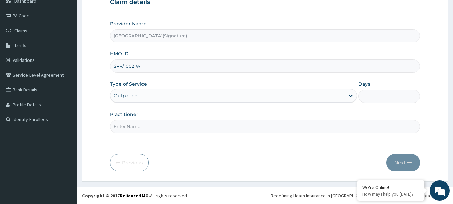
scroll to position [0, 0]
click at [126, 128] on input "Practitioner" at bounding box center [265, 126] width 311 height 13
paste input "Dr. GOGO JOMBO"
type input "Dr. GOGO JOMBO"
click at [401, 160] on button "Next" at bounding box center [403, 162] width 34 height 17
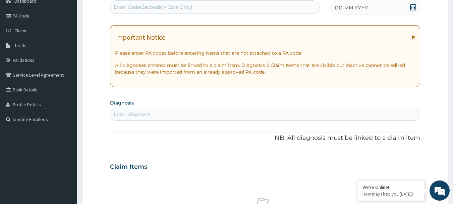
click at [413, 8] on icon at bounding box center [413, 7] width 7 height 7
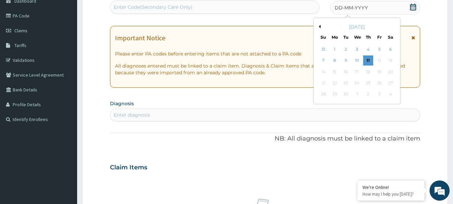
click at [320, 26] on button "Previous Month" at bounding box center [318, 26] width 3 height 3
click at [378, 72] on div "15" at bounding box center [379, 72] width 10 height 10
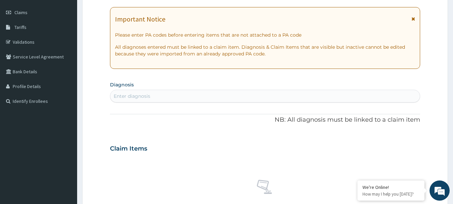
scroll to position [106, 0]
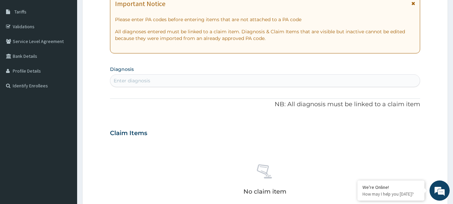
click at [125, 77] on div "Enter diagnosis" at bounding box center [132, 80] width 37 height 7
type input "malari"
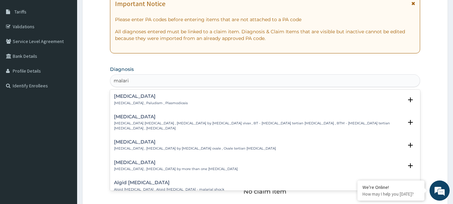
click at [132, 97] on h4 "[MEDICAL_DATA]" at bounding box center [151, 96] width 74 height 5
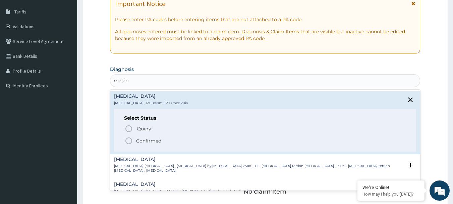
drag, startPoint x: 131, startPoint y: 144, endPoint x: 131, endPoint y: 140, distance: 3.7
click at [130, 144] on icon "status option filled" at bounding box center [129, 140] width 8 height 8
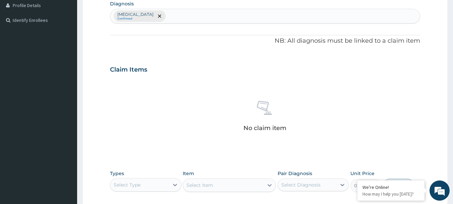
scroll to position [139, 0]
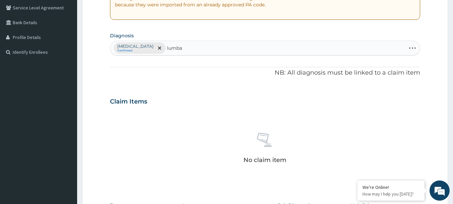
type input "[MEDICAL_DATA]"
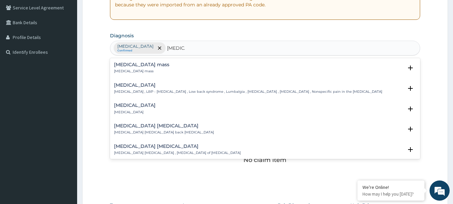
click at [134, 125] on h4 "[MEDICAL_DATA] [MEDICAL_DATA]" at bounding box center [164, 125] width 100 height 5
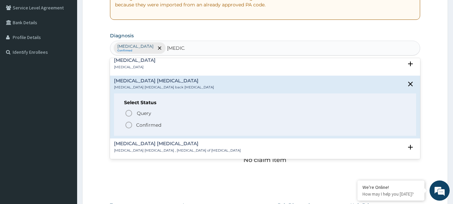
scroll to position [67, 0]
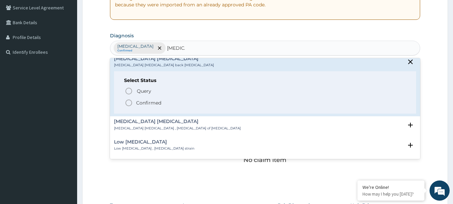
click at [130, 103] on icon "status option filled" at bounding box center [129, 103] width 8 height 8
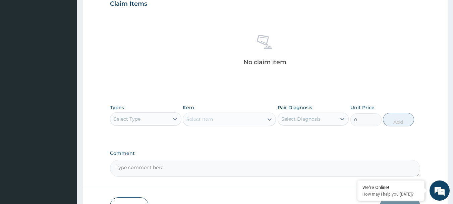
scroll to position [240, 0]
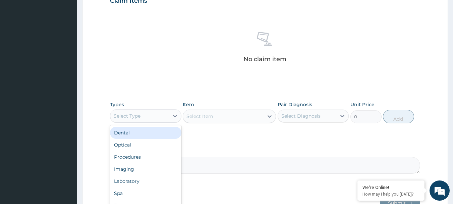
click at [135, 117] on div "Select Type" at bounding box center [127, 115] width 27 height 7
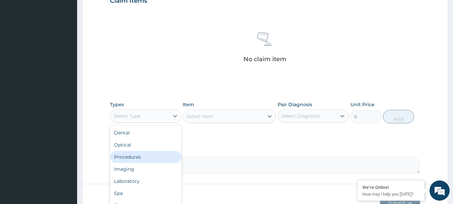
click at [126, 156] on div "Procedures" at bounding box center [145, 157] width 71 height 12
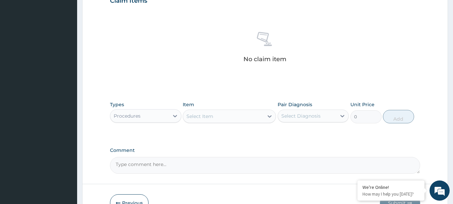
click at [221, 120] on div "Select Item" at bounding box center [223, 116] width 80 height 11
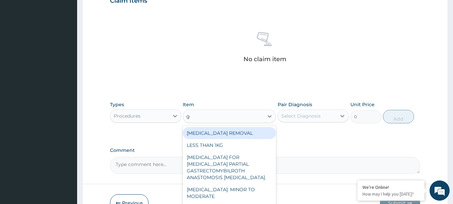
type input "gp"
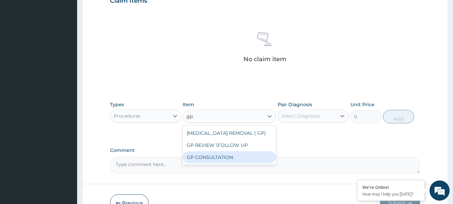
click at [200, 155] on div "GP CONSULTATION" at bounding box center [229, 157] width 93 height 12
type input "4500"
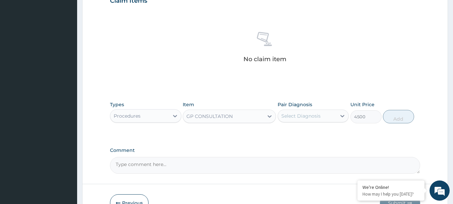
click at [315, 118] on div "Select Diagnosis" at bounding box center [300, 115] width 39 height 7
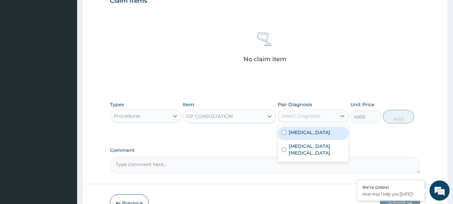
click at [285, 132] on input "checkbox" at bounding box center [284, 132] width 4 height 4
checkbox input "true"
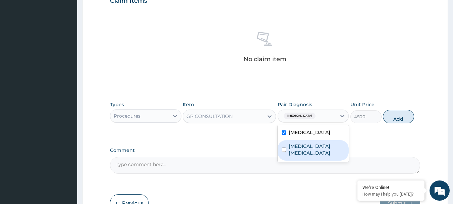
click at [287, 145] on div "[MEDICAL_DATA] [MEDICAL_DATA]" at bounding box center [313, 150] width 71 height 20
checkbox input "true"
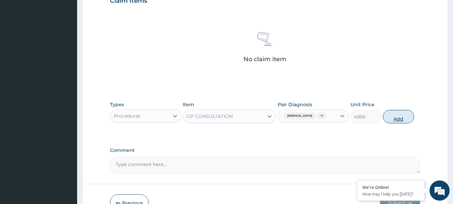
click at [400, 111] on button "Add" at bounding box center [398, 116] width 31 height 13
type input "0"
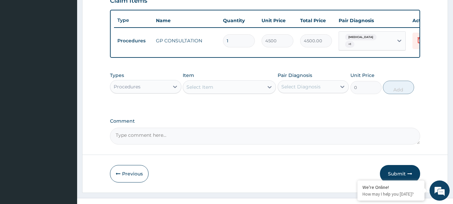
click at [151, 88] on div "Procedures" at bounding box center [139, 86] width 59 height 11
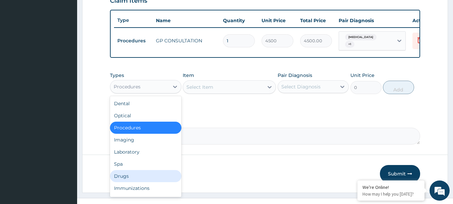
click at [125, 176] on div "Drugs" at bounding box center [145, 176] width 71 height 12
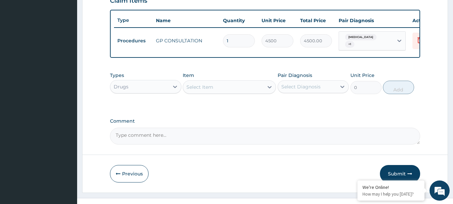
click at [217, 90] on div "Select Item" at bounding box center [223, 86] width 80 height 11
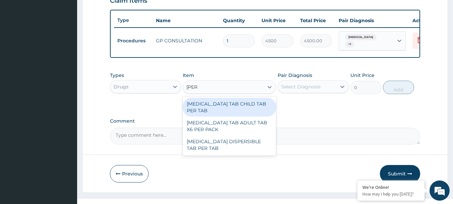
type input "coart"
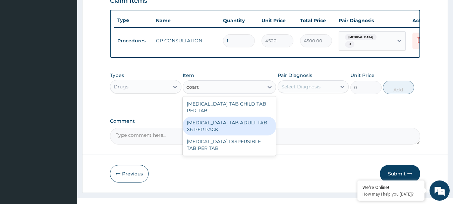
click at [209, 117] on div "[MEDICAL_DATA] TAB ADULT TAB X6 PER PACK" at bounding box center [229, 125] width 93 height 19
type input "11700"
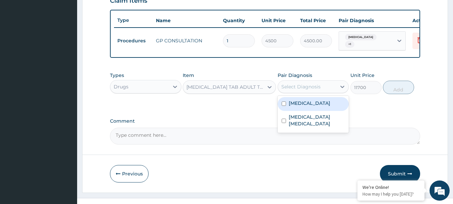
click at [299, 89] on div "Select Diagnosis" at bounding box center [300, 86] width 39 height 7
click at [285, 105] on input "checkbox" at bounding box center [284, 103] width 4 height 4
checkbox input "true"
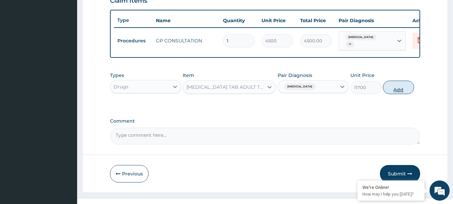
click at [401, 93] on button "Add" at bounding box center [398, 86] width 31 height 13
type input "0"
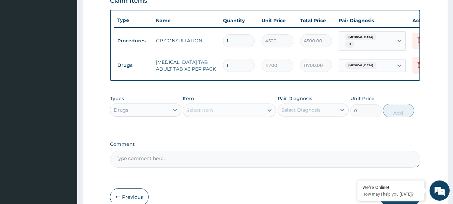
click at [231, 111] on div "Select Item" at bounding box center [223, 110] width 80 height 11
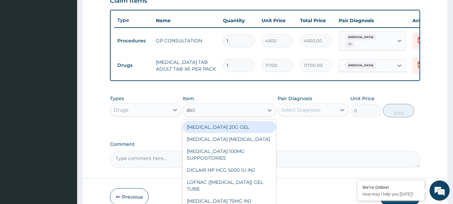
type input "diclo"
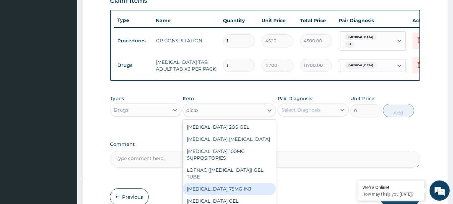
click at [230, 189] on div "[MEDICAL_DATA] 75MG INJ" at bounding box center [229, 188] width 93 height 12
type input "631.3050000000001"
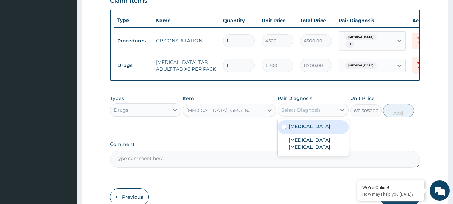
click at [298, 110] on div "Select Diagnosis" at bounding box center [300, 109] width 39 height 7
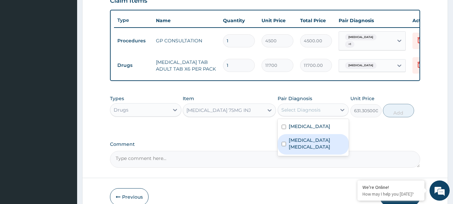
click at [285, 142] on input "checkbox" at bounding box center [284, 144] width 4 height 4
checkbox input "true"
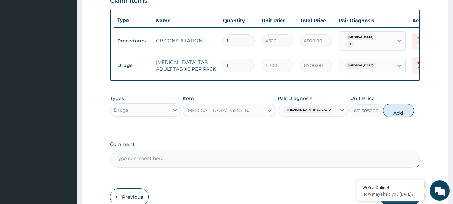
click at [403, 112] on button "Add" at bounding box center [398, 110] width 31 height 13
type input "0"
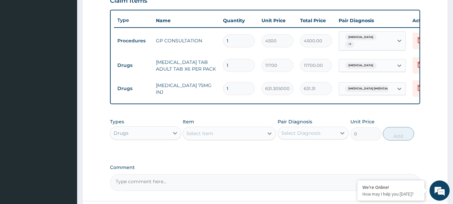
type input "0"
type input "0.00"
type input "1"
type input "631.31"
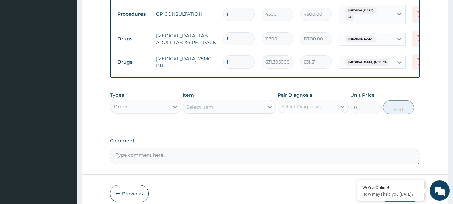
scroll to position [299, 0]
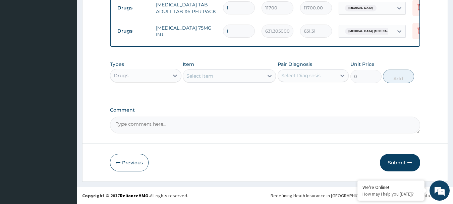
click at [397, 167] on button "Submit" at bounding box center [400, 162] width 40 height 17
